Goal: Feedback & Contribution: Leave review/rating

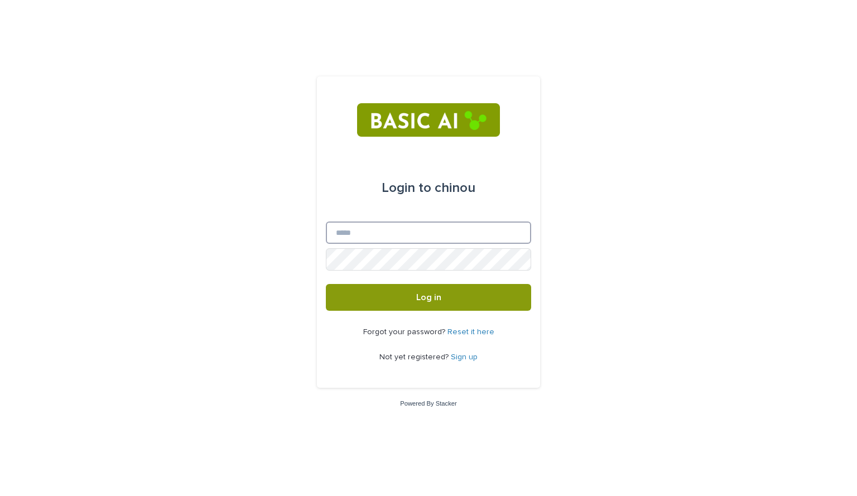
click at [337, 225] on input "Email" at bounding box center [428, 232] width 205 height 22
type input "**********"
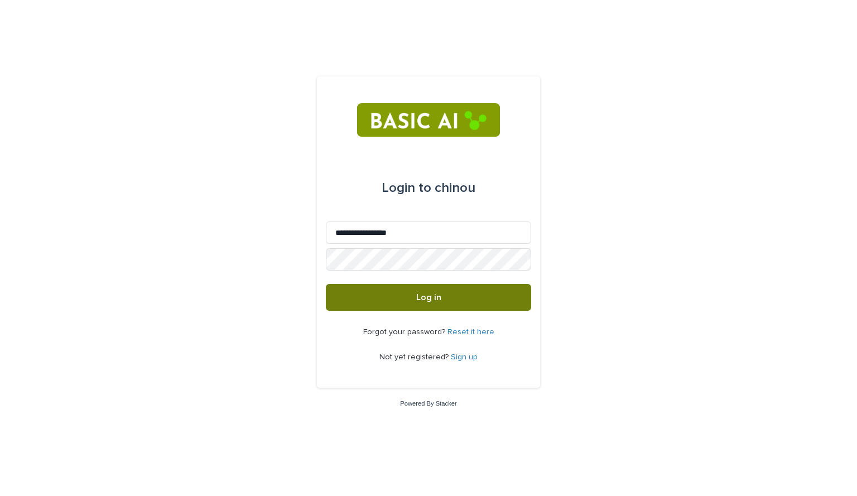
click at [408, 306] on button "Log in" at bounding box center [428, 297] width 205 height 27
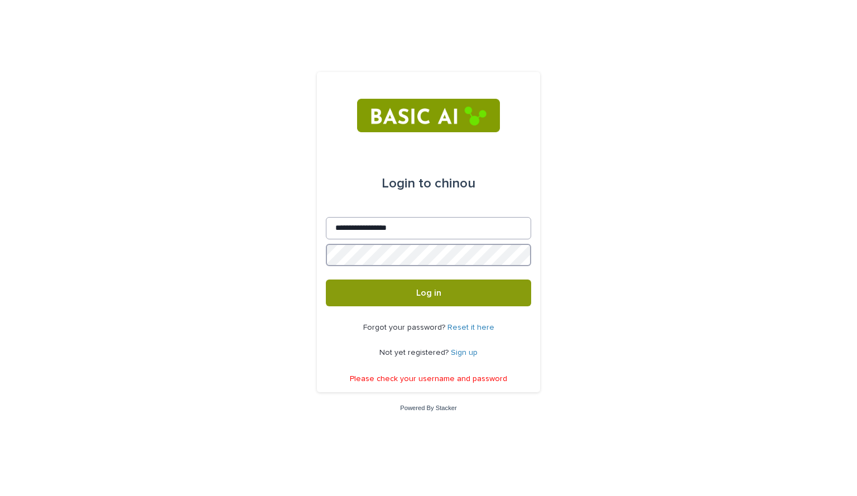
click at [326, 279] on button "Log in" at bounding box center [428, 292] width 205 height 27
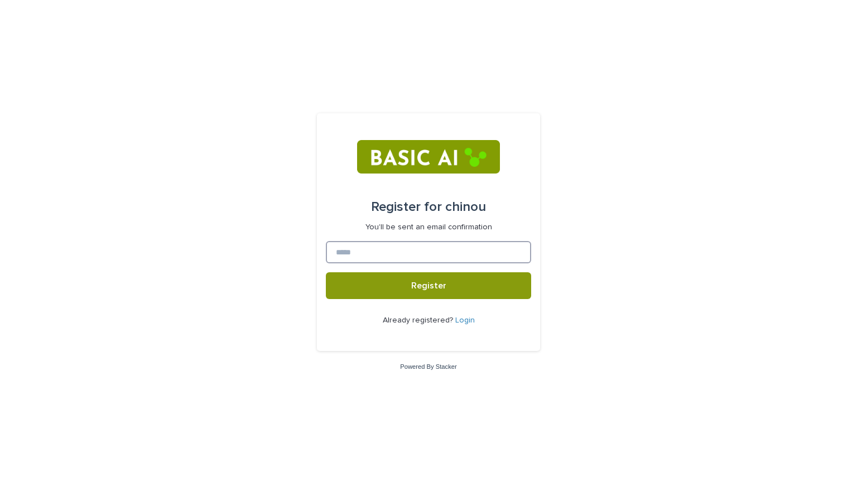
click at [399, 257] on input at bounding box center [428, 252] width 205 height 22
click at [335, 195] on div "Register for chinou You'll be sent an email confirmation" at bounding box center [428, 211] width 205 height 41
click at [386, 248] on input "*********" at bounding box center [428, 252] width 205 height 22
type input "**********"
click at [394, 277] on button "Register" at bounding box center [428, 285] width 205 height 27
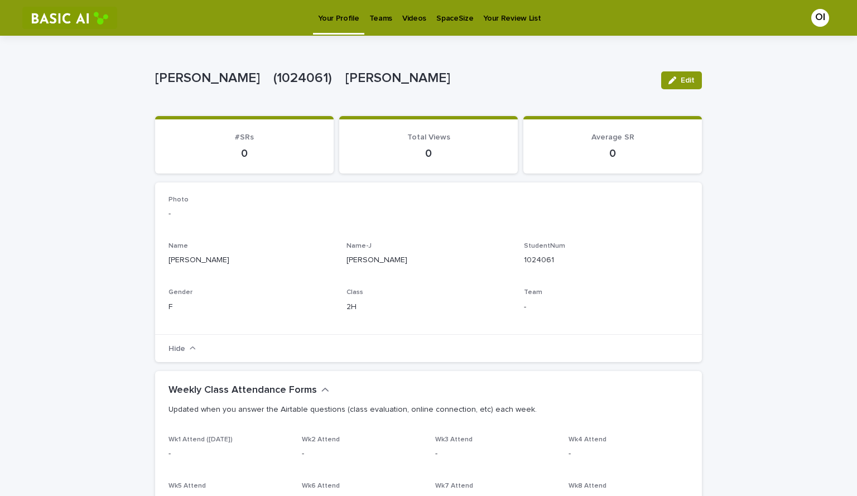
click at [409, 17] on p "Videos" at bounding box center [414, 11] width 24 height 23
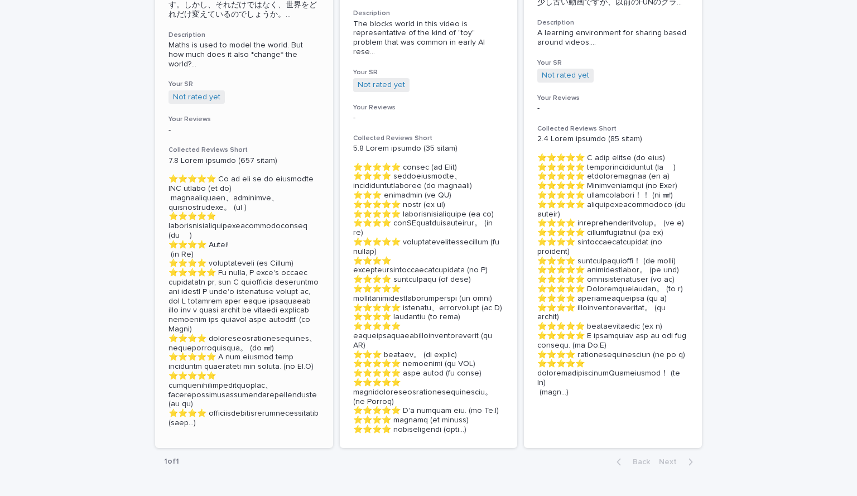
scroll to position [470, 0]
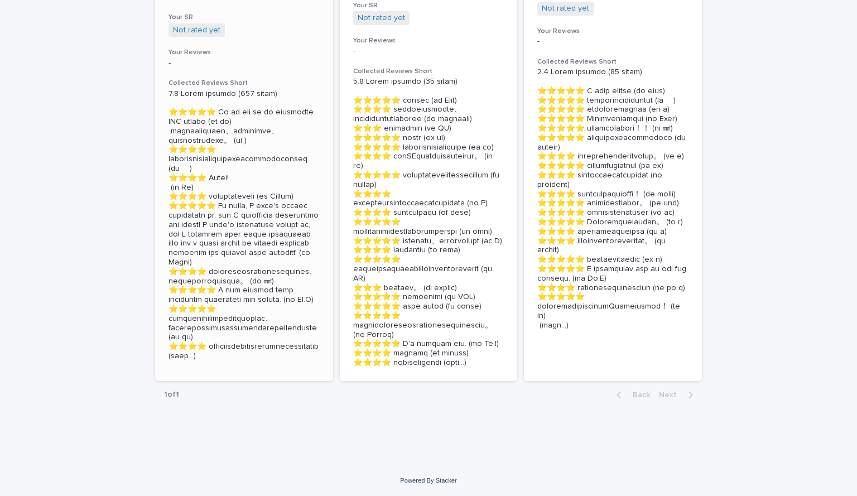
click at [200, 335] on section "🖼How algorithms shape our world Details Wk01 [15:22] 🇬🇧🅹️ Stats 65回 (3.9) ▃█▄　　…" at bounding box center [244, 42] width 178 height 677
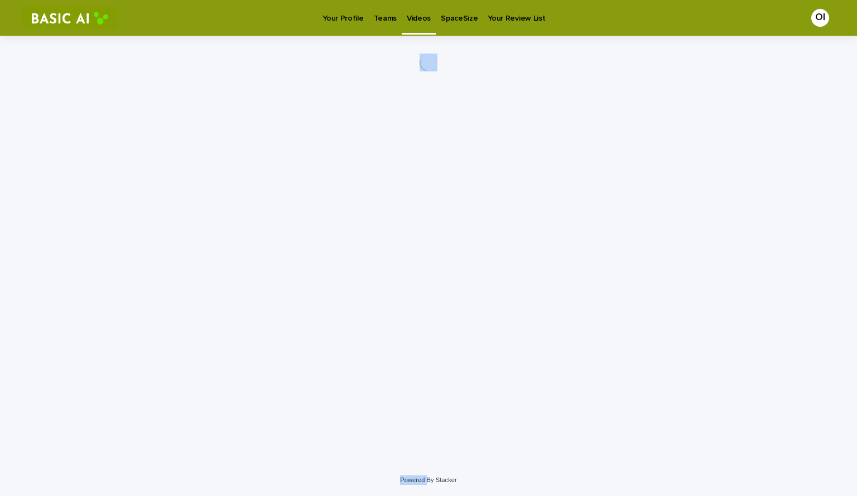
click at [200, 335] on div "Loading... Saving… Loading... Saving…" at bounding box center [428, 236] width 558 height 400
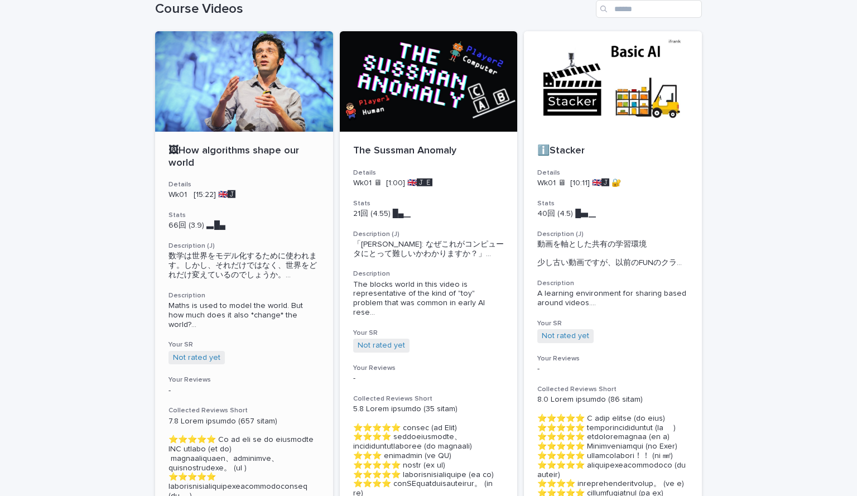
scroll to position [59, 0]
click at [249, 149] on p "🖼How algorithms shape our world" at bounding box center [243, 156] width 151 height 24
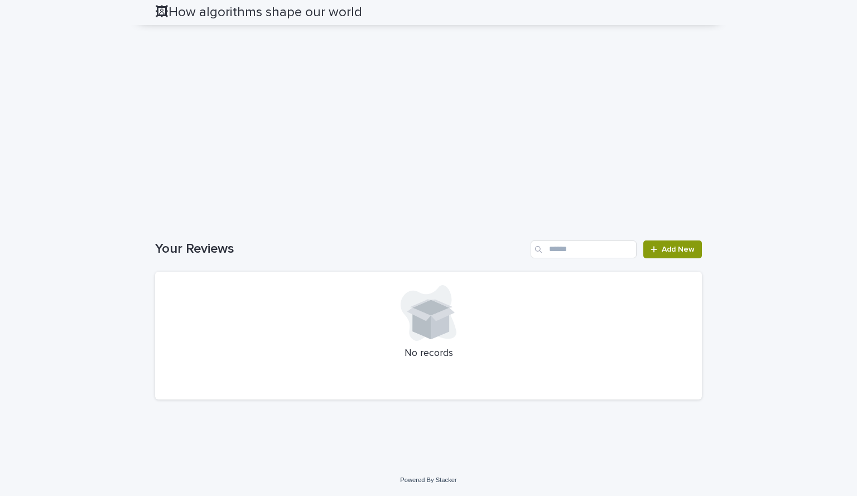
scroll to position [2168, 0]
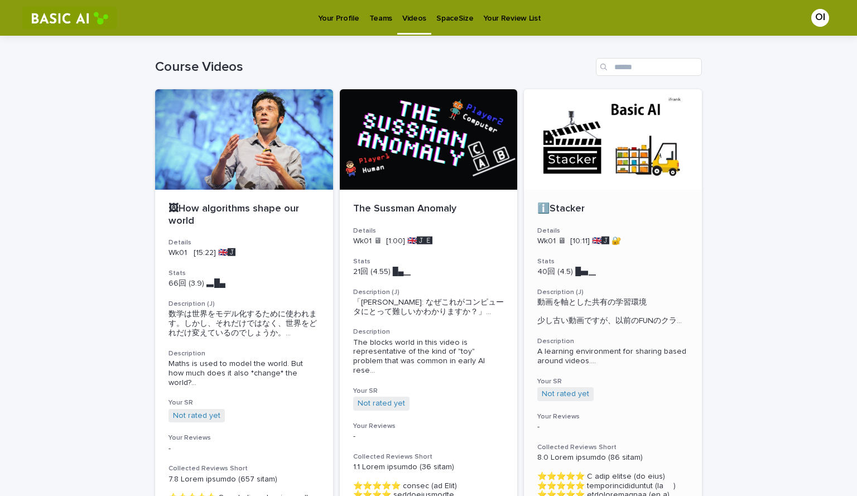
scroll to position [38, 0]
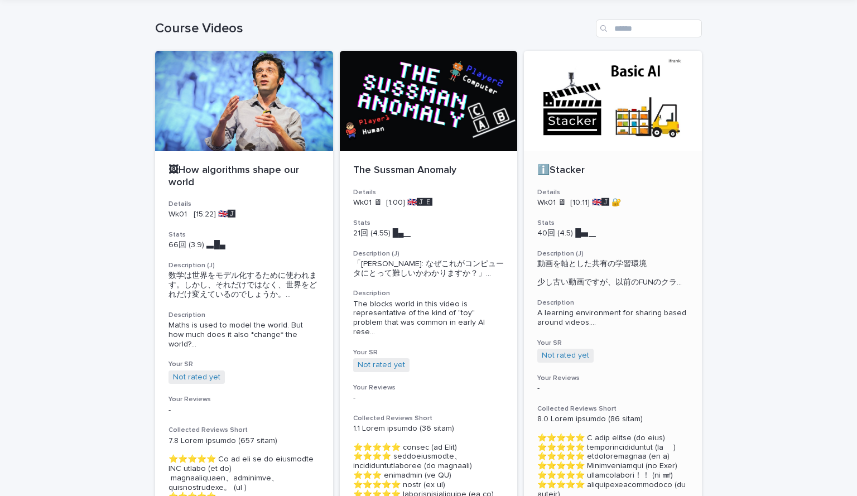
click at [621, 252] on h3 "Description (J)" at bounding box center [612, 253] width 151 height 9
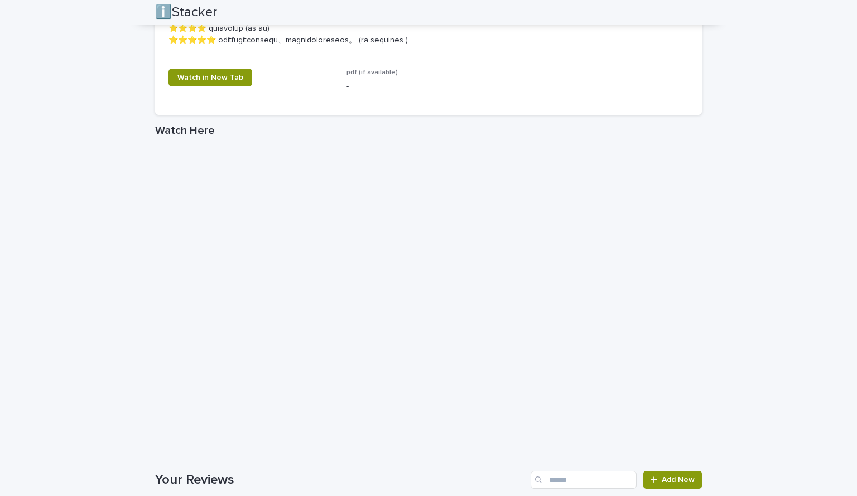
scroll to position [1938, 0]
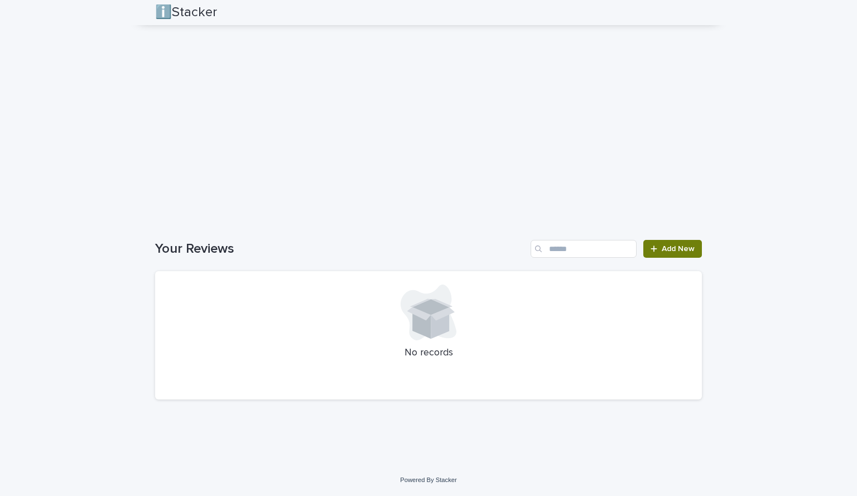
click at [668, 248] on span "Add New" at bounding box center [678, 249] width 33 height 8
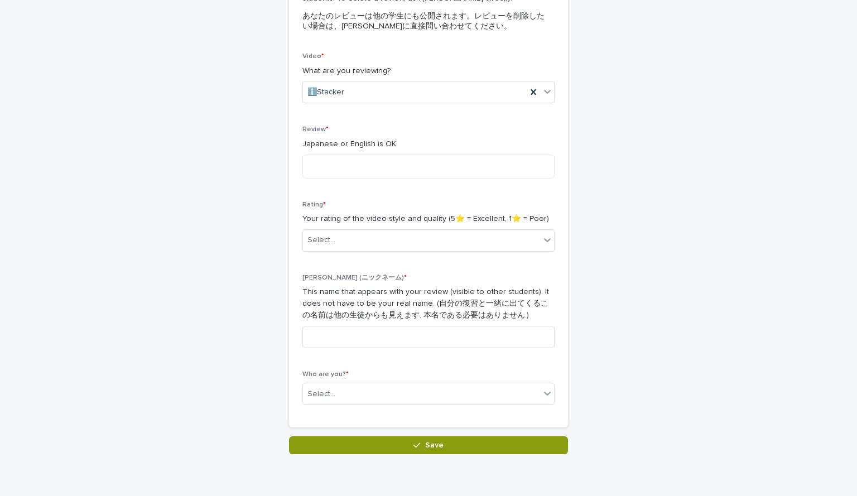
scroll to position [149, 0]
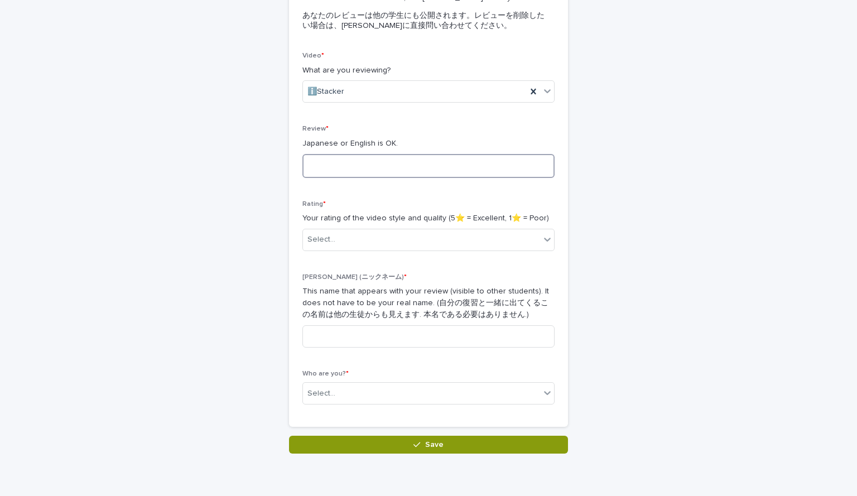
click at [358, 165] on textarea at bounding box center [428, 166] width 252 height 24
type textarea "*"
type textarea "**********"
click at [351, 245] on div "Select..." at bounding box center [421, 239] width 237 height 18
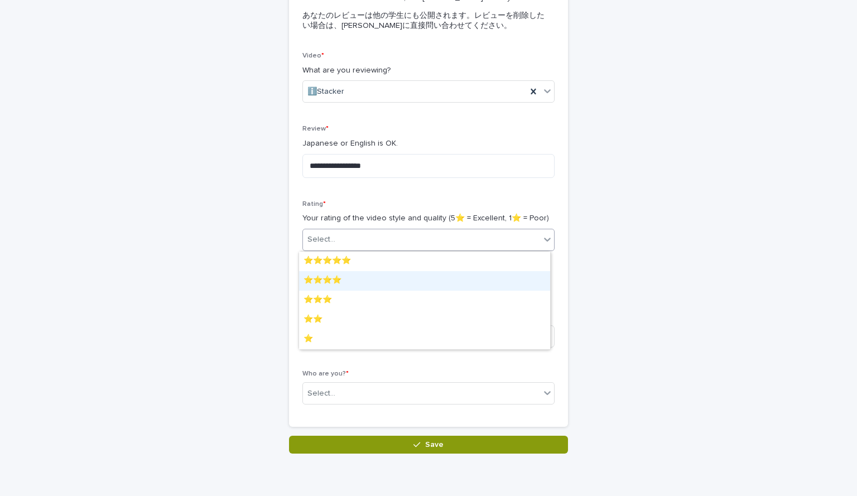
click at [351, 272] on div "⭐️⭐️⭐️⭐️" at bounding box center [424, 281] width 251 height 20
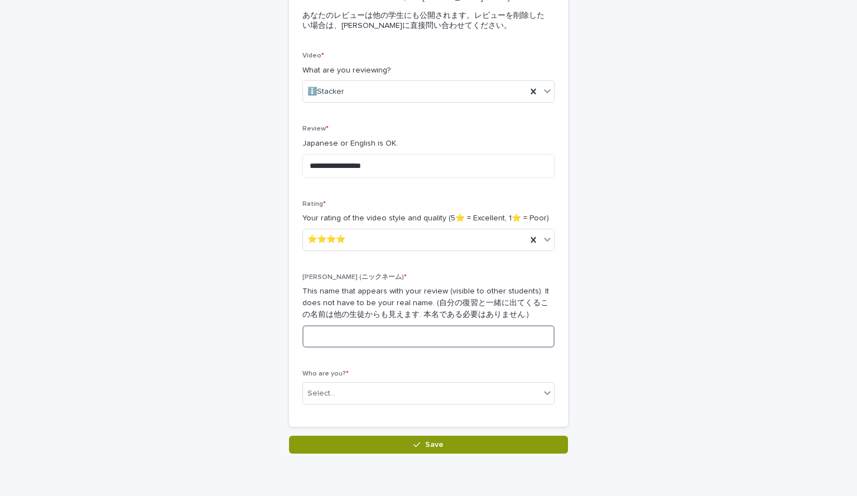
click at [363, 337] on input at bounding box center [428, 336] width 252 height 22
type input "*"
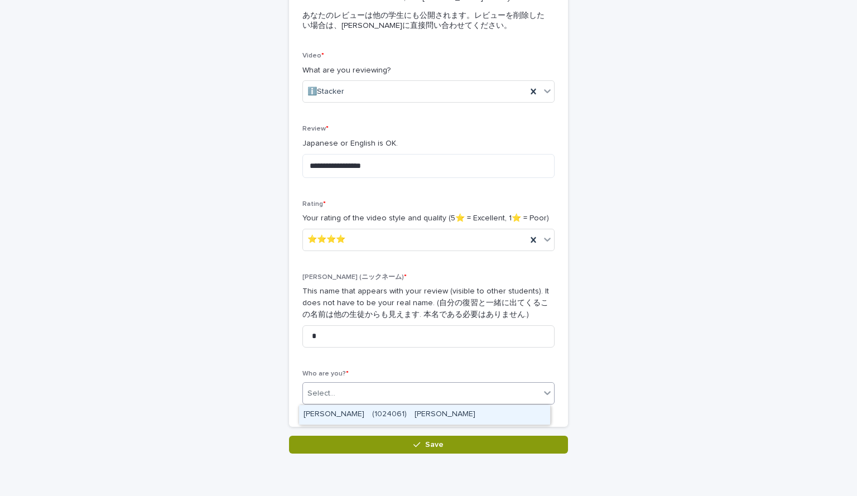
click at [338, 399] on div "Select..." at bounding box center [421, 393] width 237 height 18
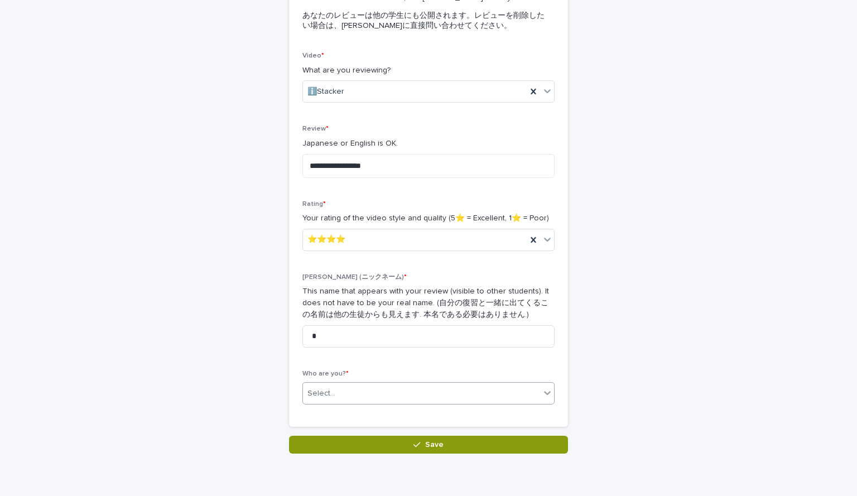
click at [341, 403] on div "Select..." at bounding box center [428, 393] width 252 height 22
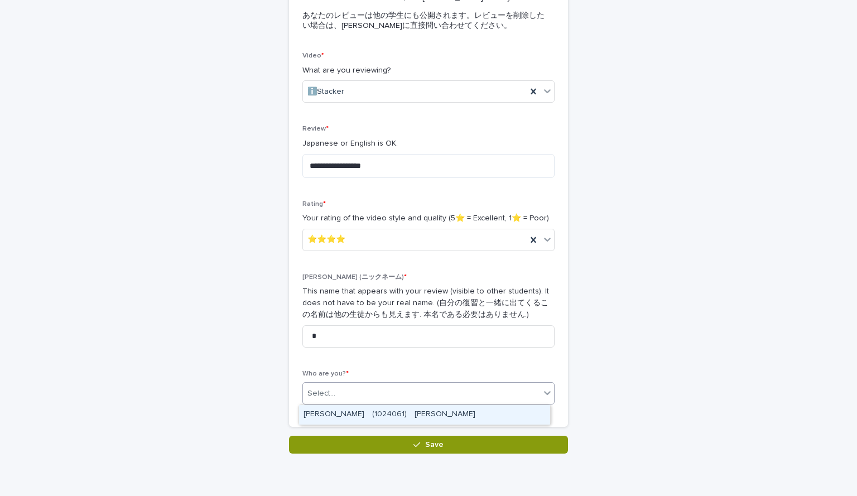
click at [335, 391] on div "Select..." at bounding box center [421, 393] width 237 height 18
click at [335, 412] on div "ONO Iroha　(1024061)　小野　色葉" at bounding box center [424, 415] width 251 height 20
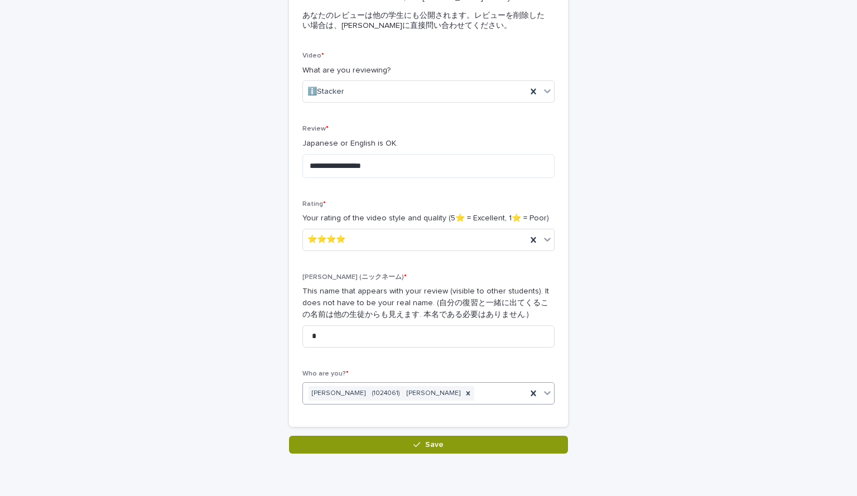
scroll to position [195, 0]
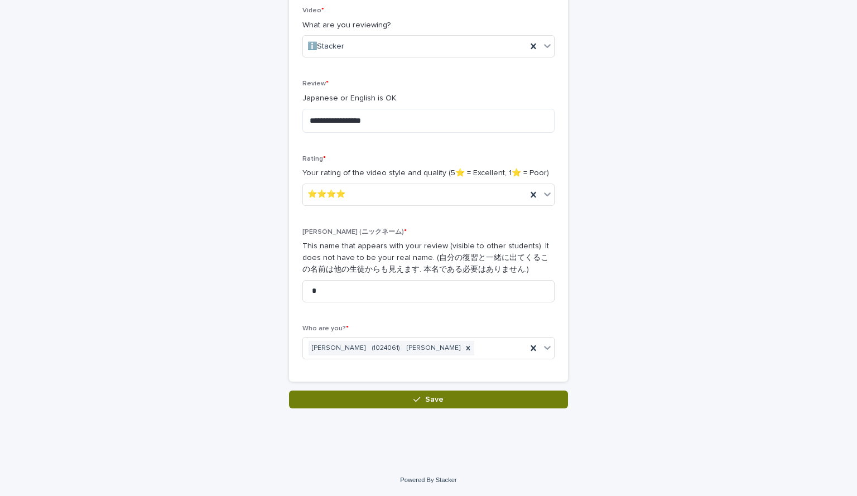
click at [345, 398] on button "Save" at bounding box center [428, 399] width 279 height 18
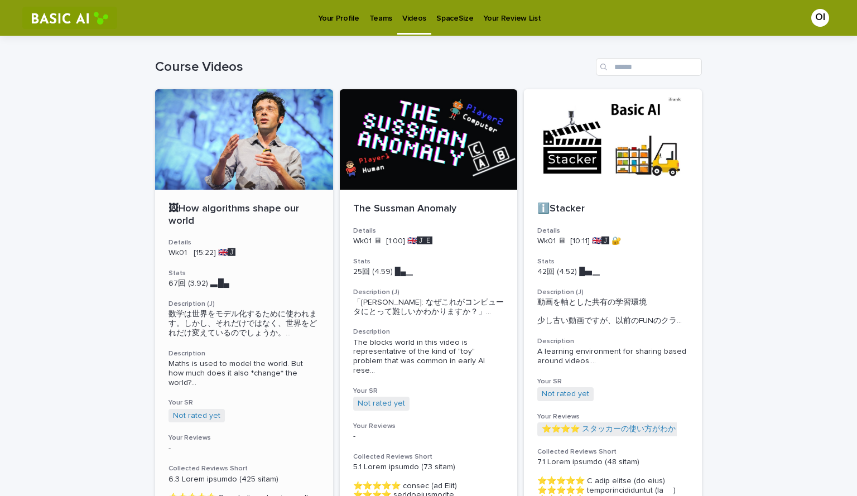
click at [297, 259] on div "🖼How algorithms shape our world Details Wk01 [15:22] 🇬🇧🅹️ Stats 67回 (3.92) ▃█▄　…" at bounding box center [244, 475] width 178 height 570
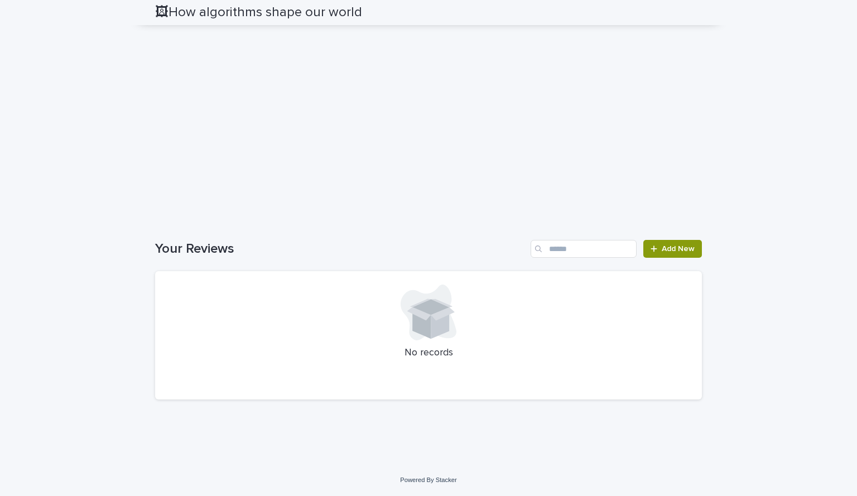
scroll to position [2358, 0]
click at [674, 253] on link "Add New" at bounding box center [672, 249] width 59 height 18
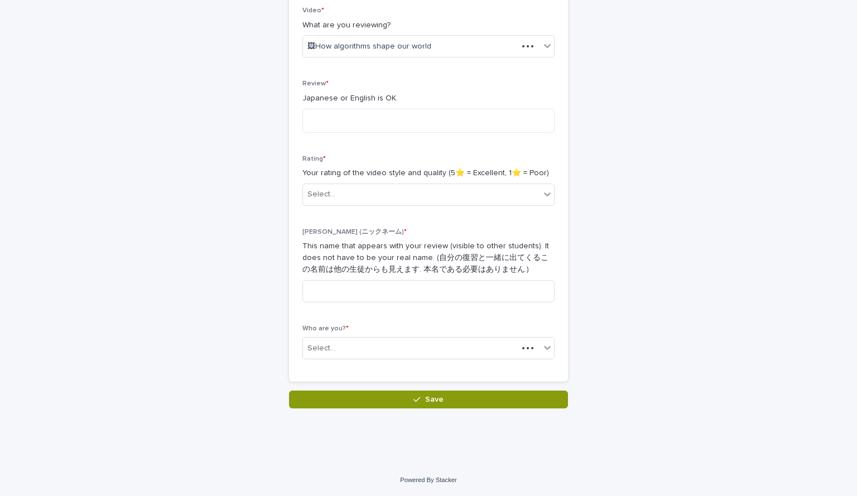
scroll to position [195, 0]
click at [674, 253] on div "Reviews: Thanks for Adding Loading... Saving… Loading... Saving… Loading... Sav…" at bounding box center [428, 124] width 547 height 567
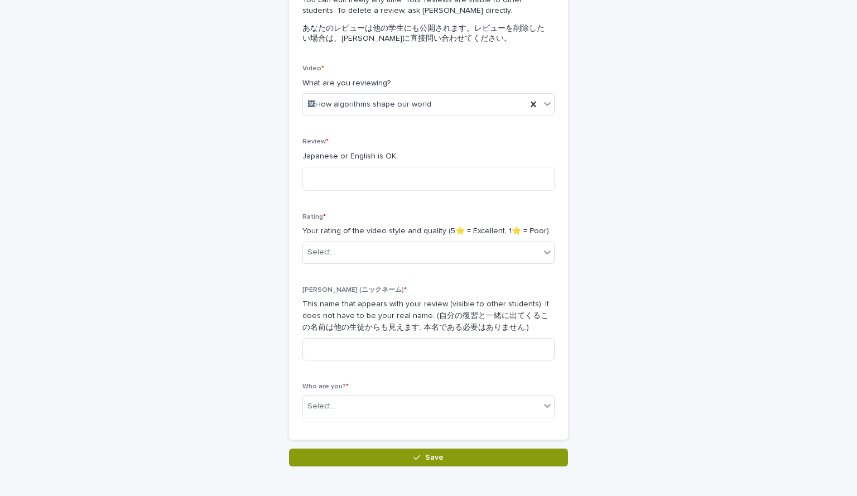
scroll to position [137, 0]
click at [352, 172] on textarea at bounding box center [428, 179] width 252 height 24
click at [352, 172] on textarea "*" at bounding box center [428, 179] width 252 height 24
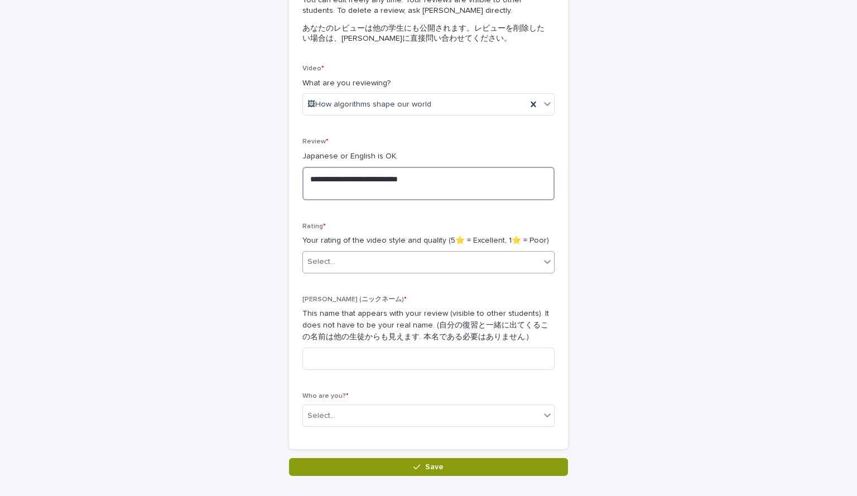
type textarea "**********"
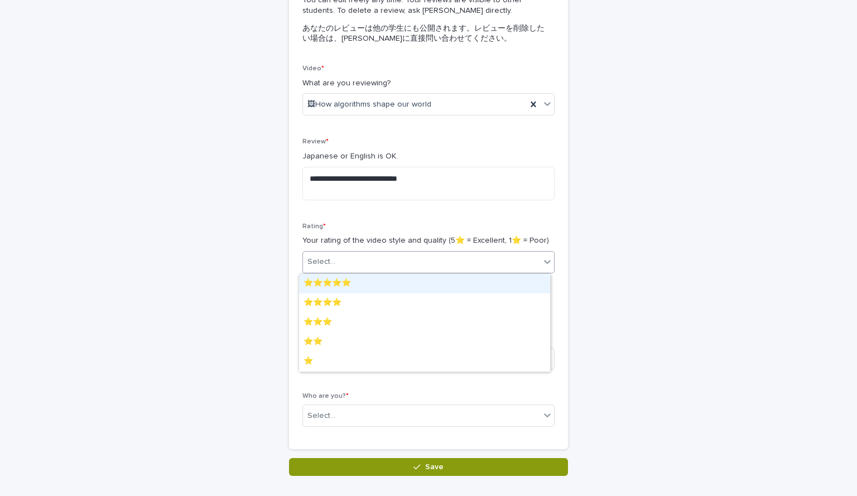
click at [419, 271] on div "Select..." at bounding box center [421, 262] width 237 height 18
click at [401, 278] on div "⭐️⭐️⭐️⭐️⭐️" at bounding box center [424, 284] width 251 height 20
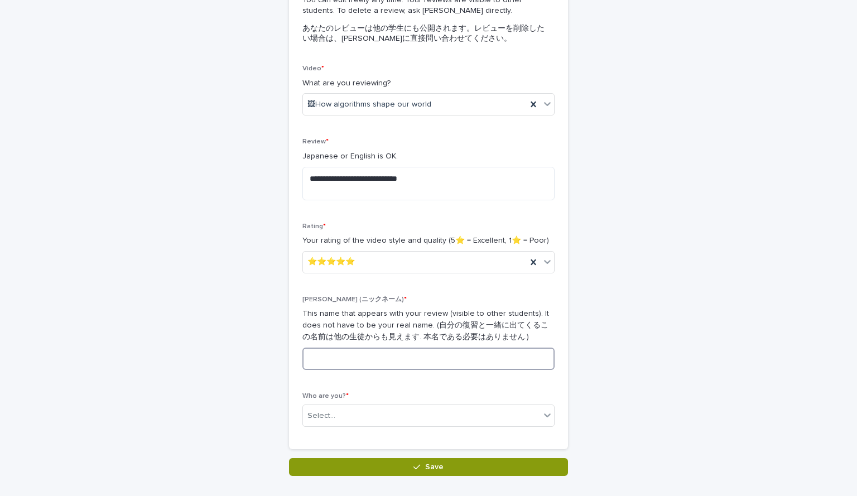
click at [341, 354] on input at bounding box center [428, 358] width 252 height 22
type input "*"
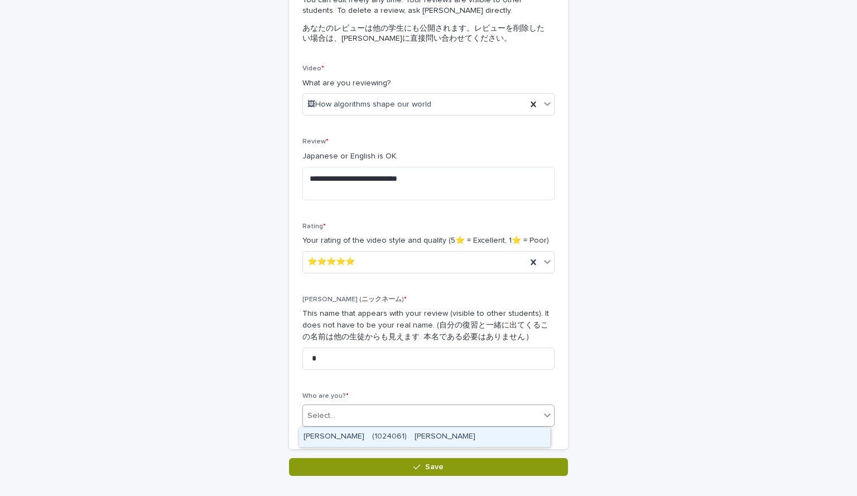
click at [338, 410] on div "Select..." at bounding box center [421, 416] width 237 height 18
click at [344, 436] on div "ONO Iroha　(1024061)　小野　色葉" at bounding box center [424, 437] width 251 height 20
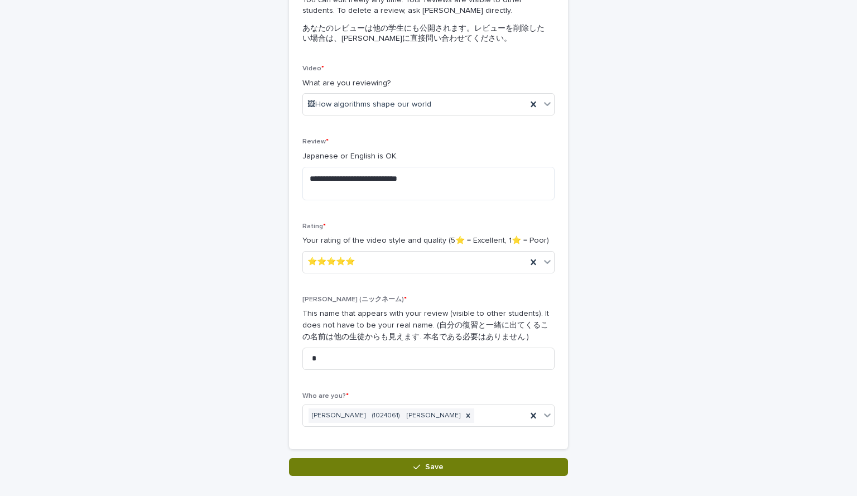
click at [375, 469] on button "Save" at bounding box center [428, 467] width 279 height 18
